Goal: Find specific page/section: Locate a particular part of the current website

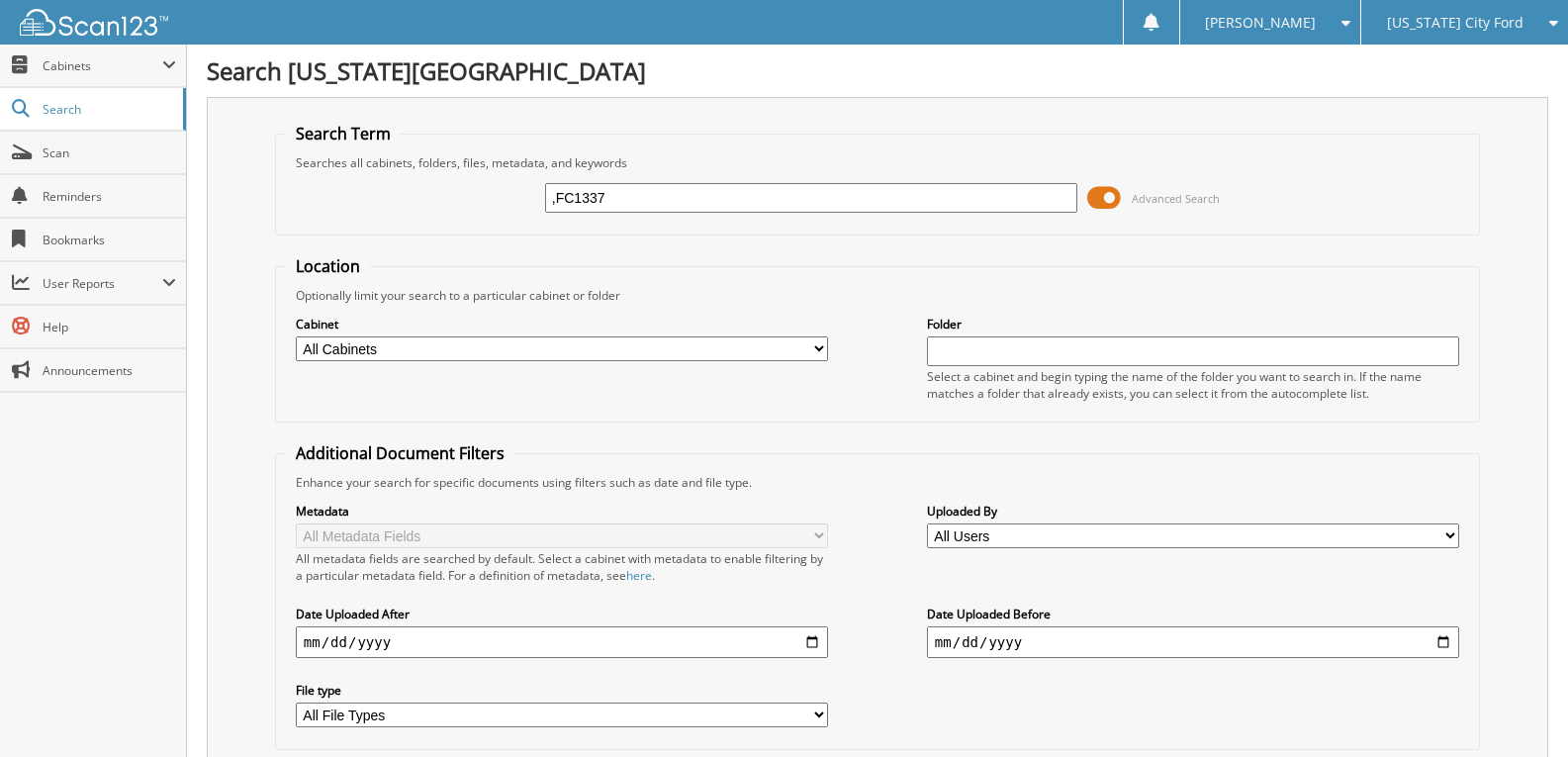
type input ",FC1337"
type input ","
type input "MFC1337"
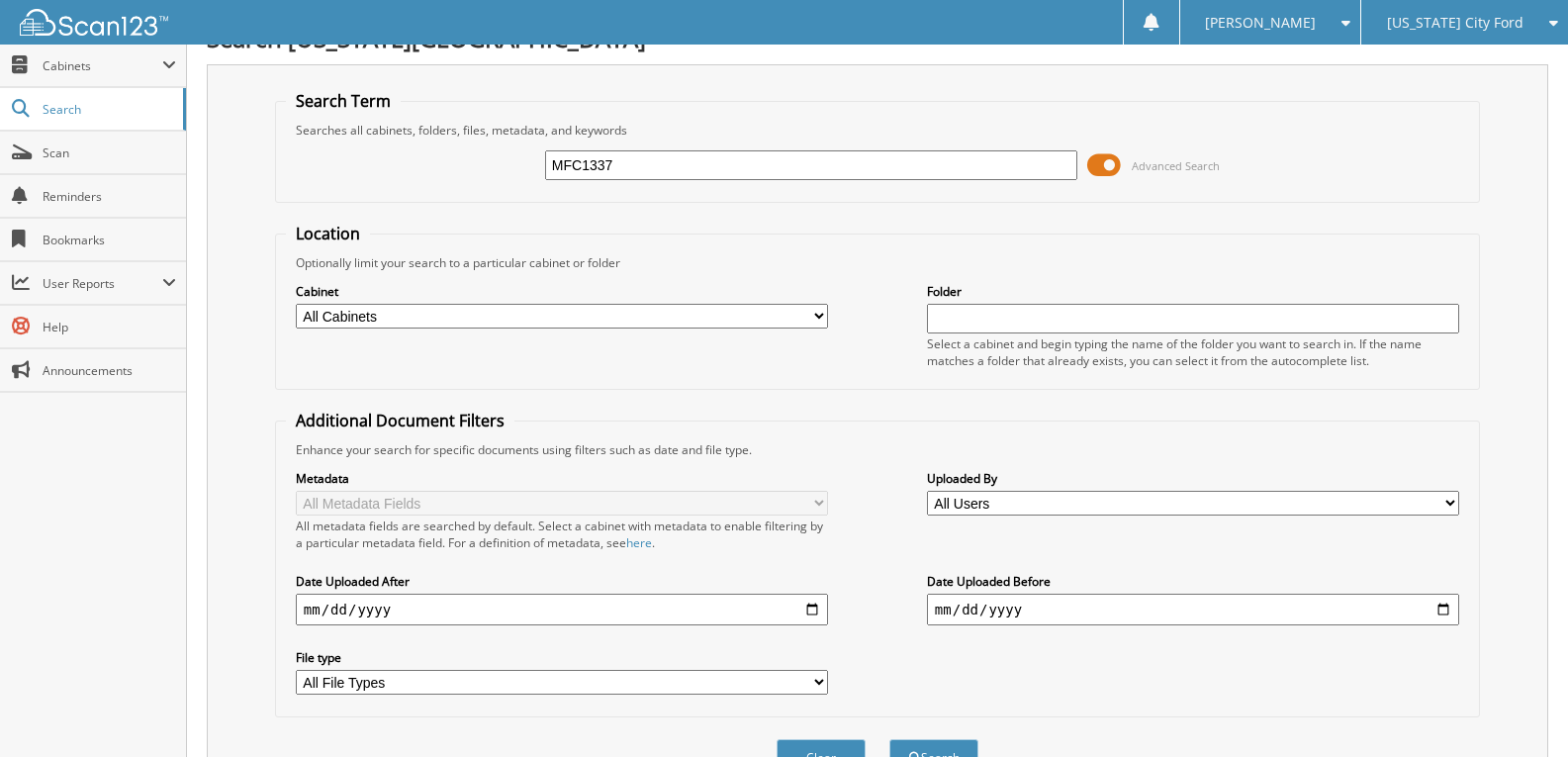
scroll to position [31, 0]
click at [620, 174] on input "MFC1337" at bounding box center [810, 168] width 532 height 30
type input "P1190"
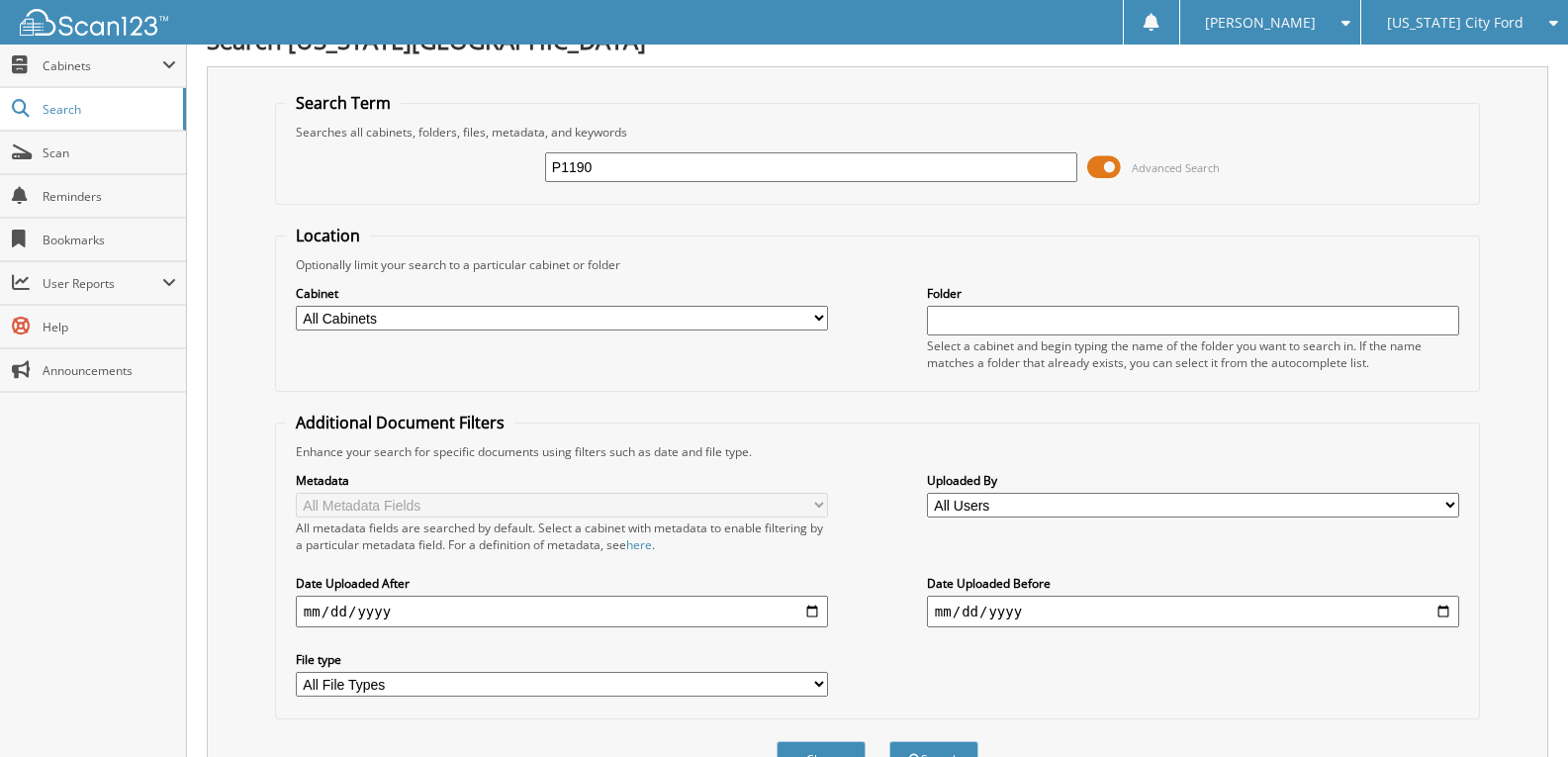
click at [889, 742] on button "Search" at bounding box center [933, 760] width 89 height 37
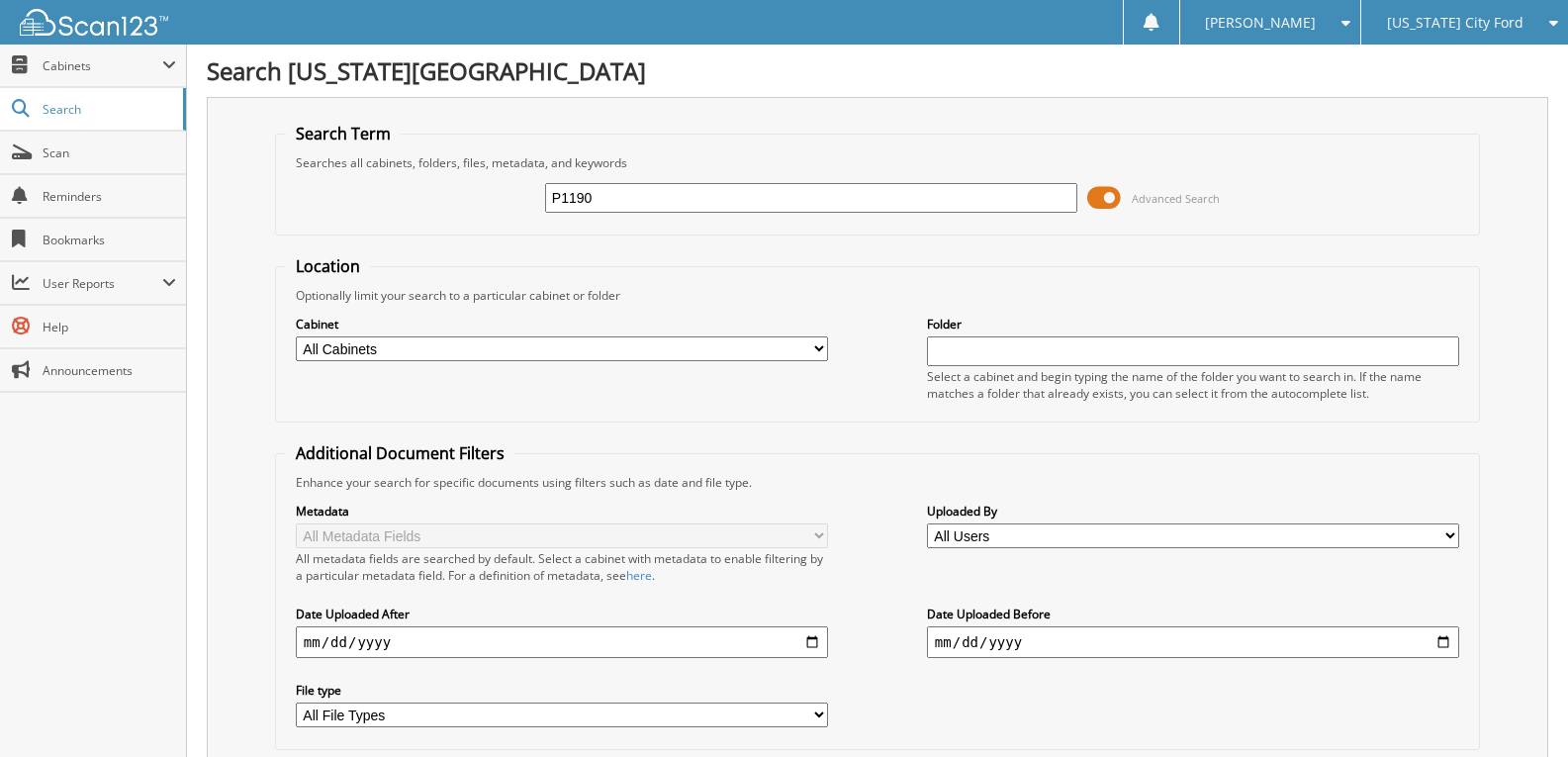
click at [620, 197] on input "P1190" at bounding box center [810, 198] width 532 height 30
click at [618, 197] on input "P1190" at bounding box center [810, 198] width 532 height 30
type input "MF1307"
type input "MF1307AMF1307"
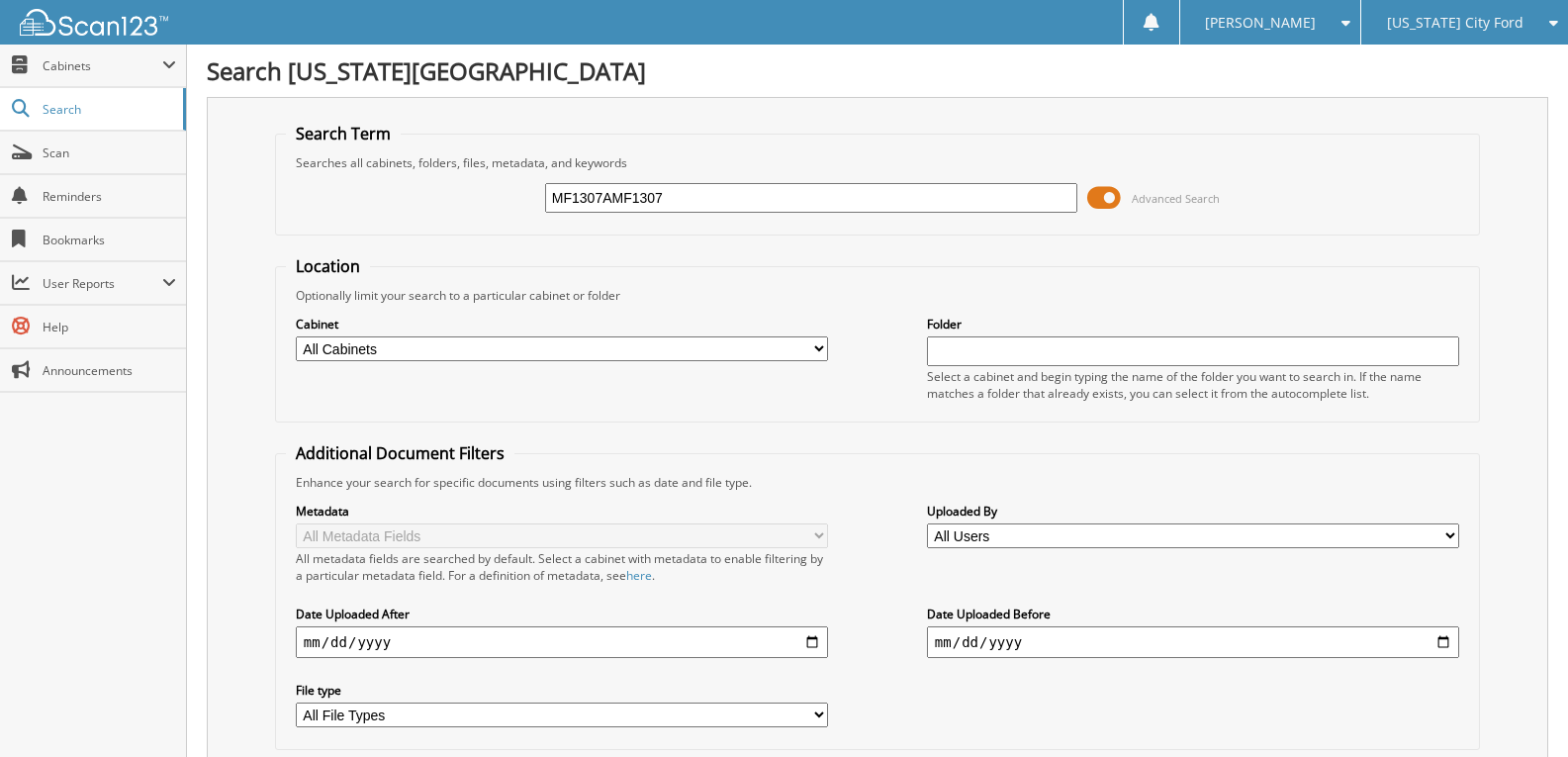
click at [682, 191] on input "MF1307AMF1307" at bounding box center [810, 198] width 532 height 30
type input "MF1307A"
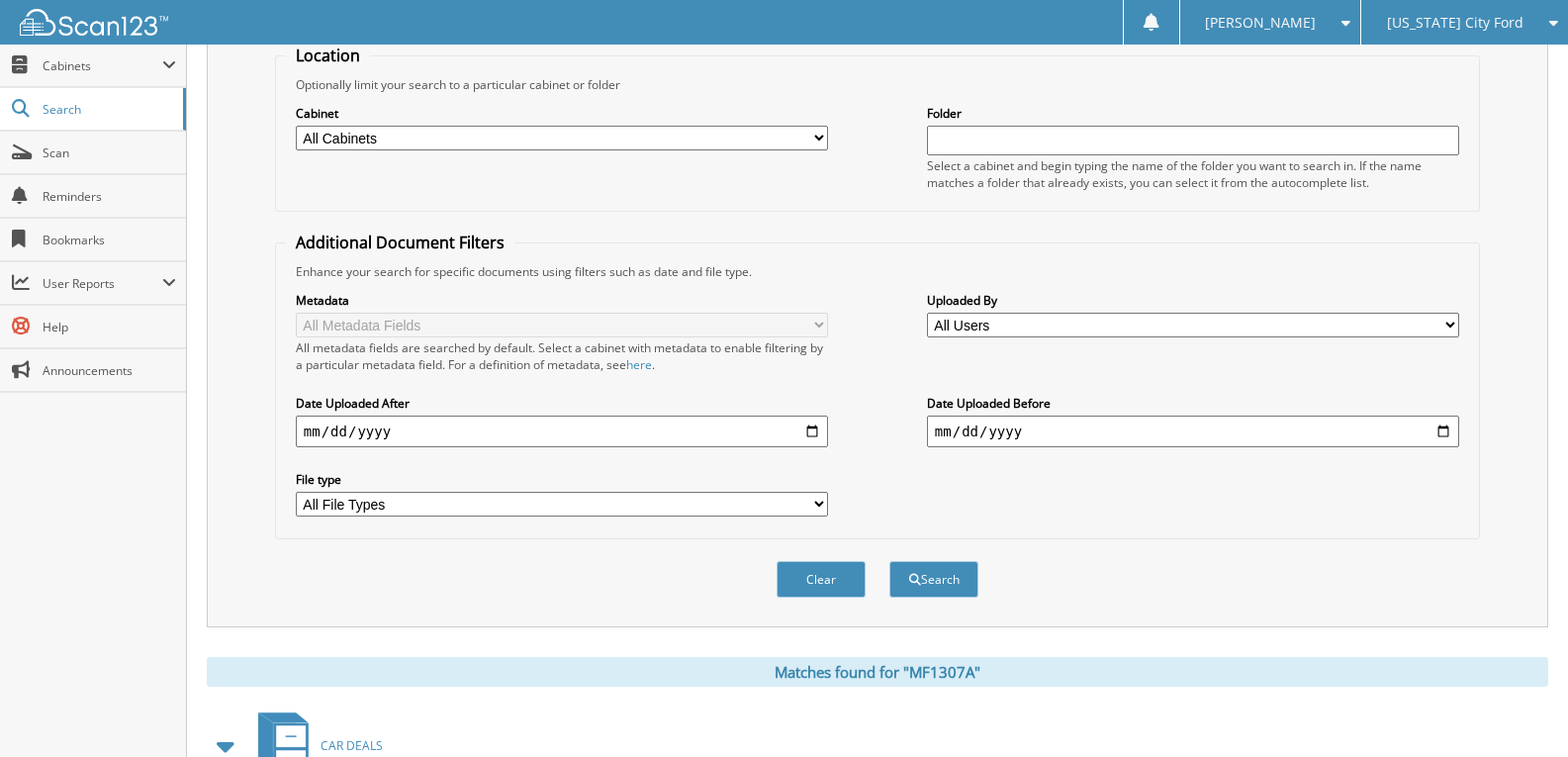
scroll to position [350, 0]
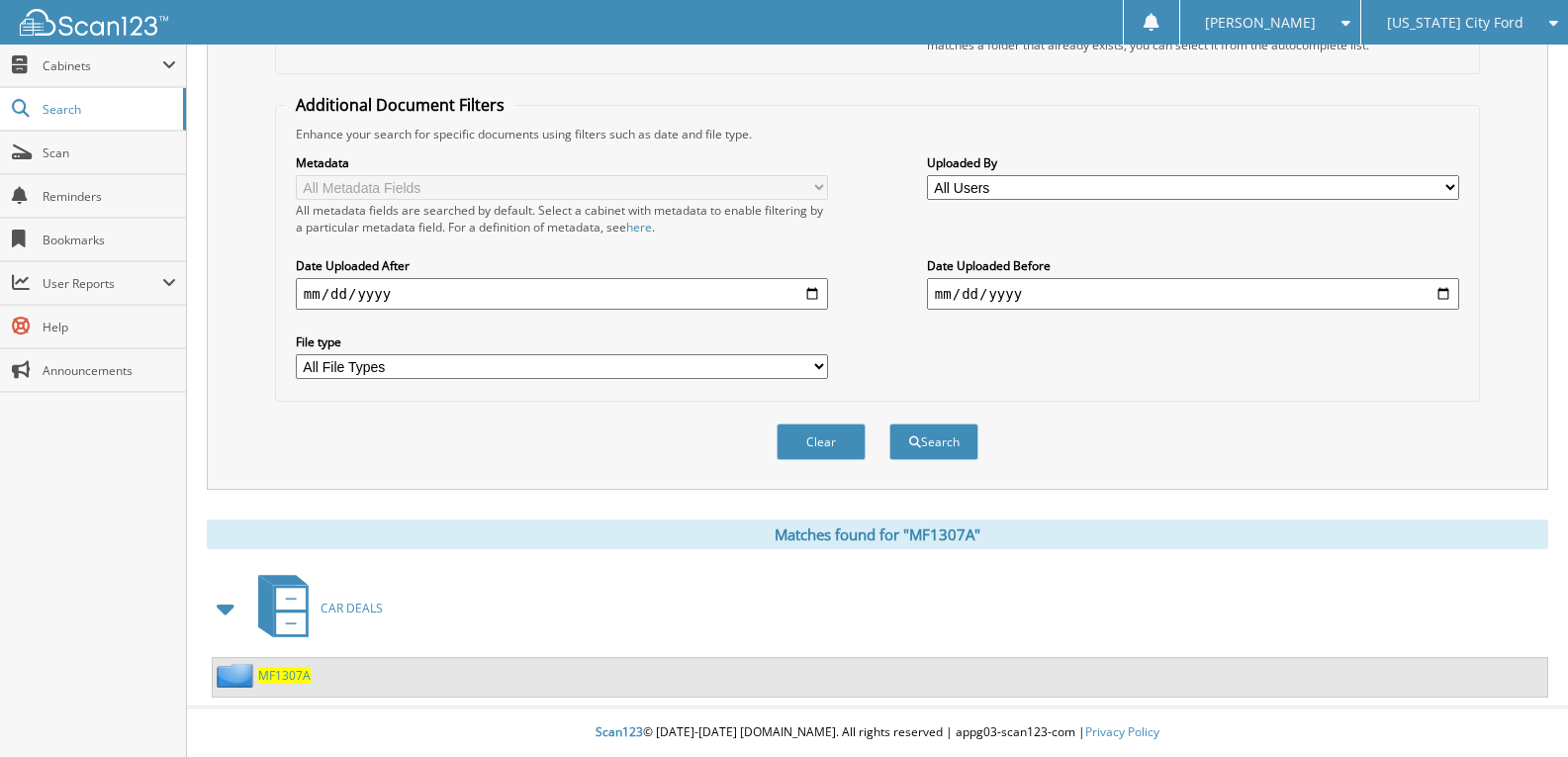
click at [286, 679] on span "MF1307A" at bounding box center [284, 675] width 53 height 17
